Goal: Task Accomplishment & Management: Use online tool/utility

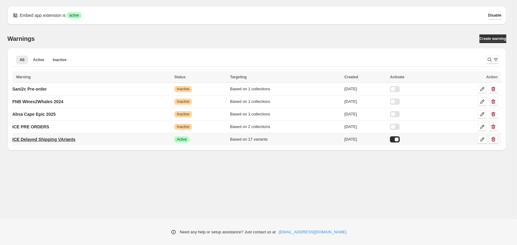
click at [58, 141] on p "ICE Delayed Shipping VAriants" at bounding box center [43, 140] width 63 height 6
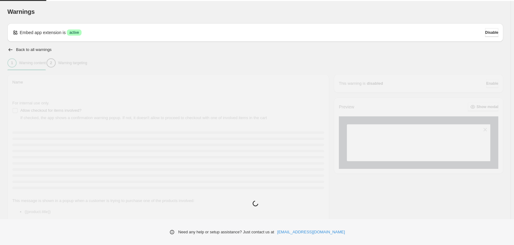
type input "**********"
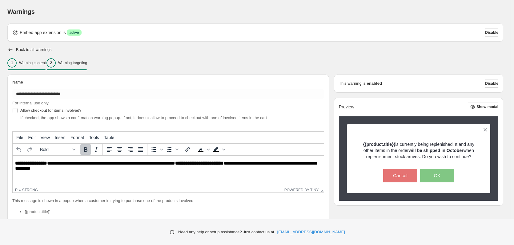
click at [87, 64] on p "Warning targeting" at bounding box center [72, 63] width 29 height 5
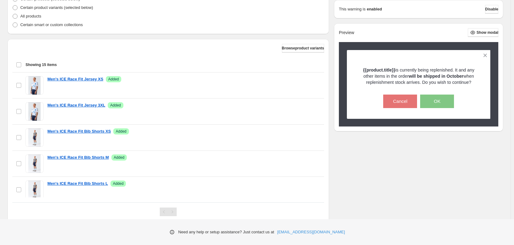
scroll to position [185, 0]
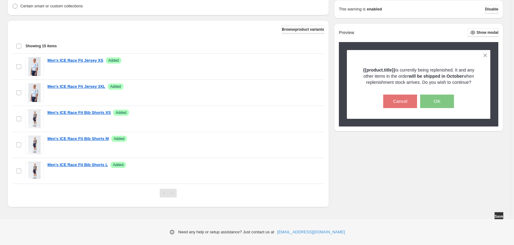
click at [294, 28] on span "Browse product variants" at bounding box center [303, 29] width 42 height 5
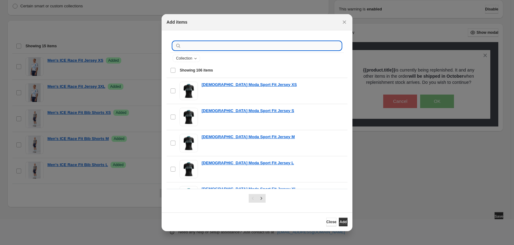
click at [220, 46] on input ":r1i:" at bounding box center [261, 46] width 159 height 9
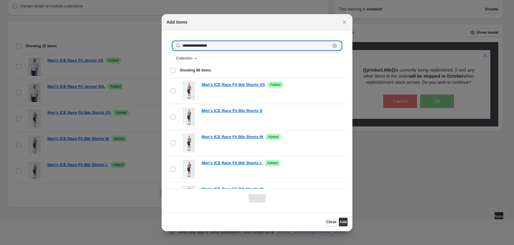
type input "**********"
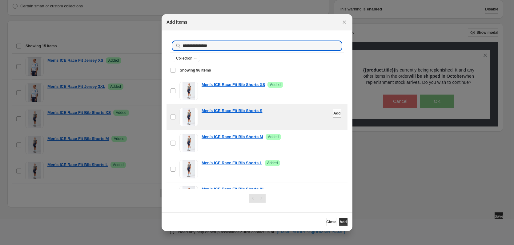
click at [333, 112] on span "Add" at bounding box center [336, 113] width 7 height 5
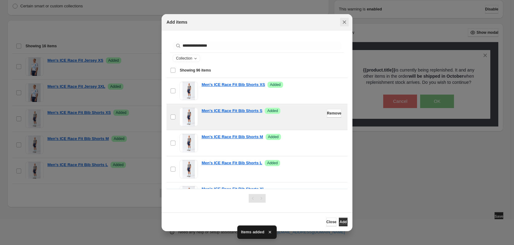
click at [344, 25] on icon "Close" at bounding box center [344, 22] width 6 height 6
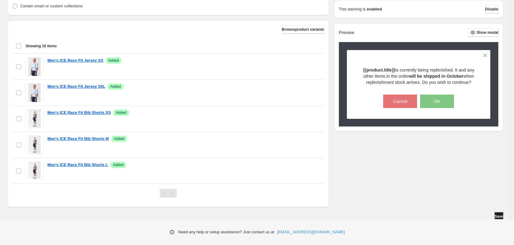
click at [494, 215] on button "Save" at bounding box center [498, 217] width 9 height 9
click at [282, 29] on span "Browse product variants" at bounding box center [303, 29] width 42 height 5
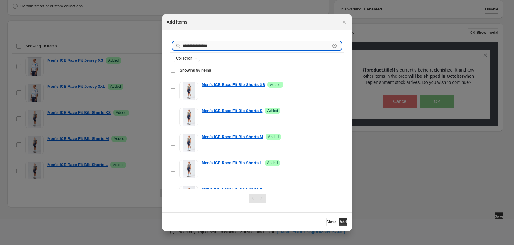
drag, startPoint x: 214, startPoint y: 45, endPoint x: 204, endPoint y: 45, distance: 9.8
click at [204, 45] on input "**********" at bounding box center [256, 46] width 148 height 9
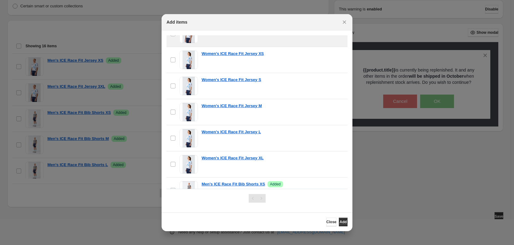
scroll to position [369, 0]
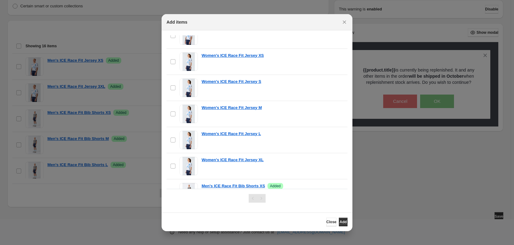
type input "**********"
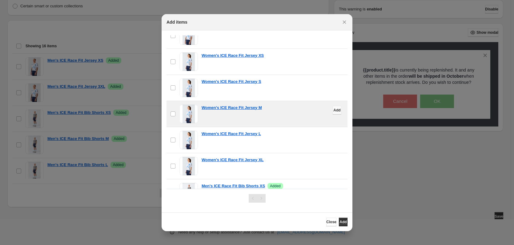
click at [333, 110] on span "Add" at bounding box center [336, 110] width 7 height 5
click at [347, 23] on button "Close" at bounding box center [344, 22] width 9 height 9
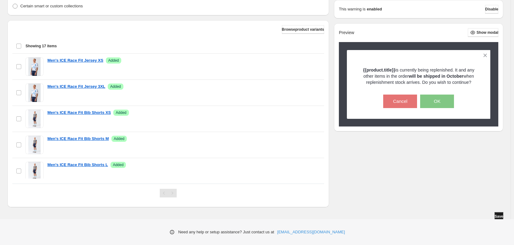
click at [498, 213] on button "Save" at bounding box center [498, 217] width 9 height 9
click at [296, 30] on span "Browse product variants" at bounding box center [303, 29] width 42 height 5
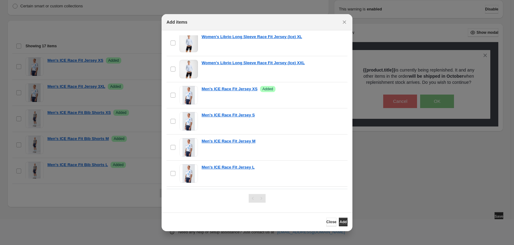
scroll to position [154, 0]
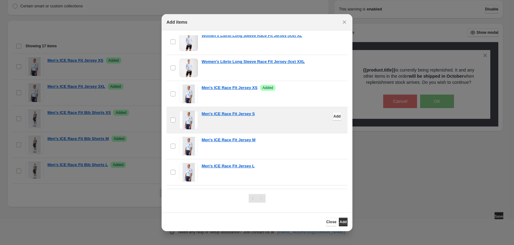
click at [333, 117] on span "Add" at bounding box center [336, 116] width 7 height 5
click at [430, 158] on div at bounding box center [257, 122] width 514 height 245
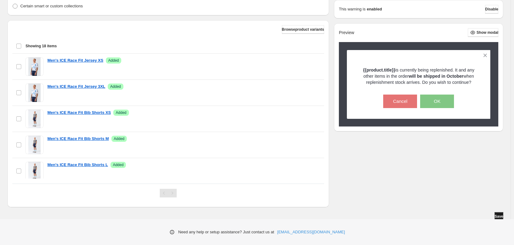
click at [499, 214] on button "Save" at bounding box center [498, 217] width 9 height 9
click at [499, 216] on span "Save" at bounding box center [498, 216] width 9 height 5
